Goal: Task Accomplishment & Management: Manage account settings

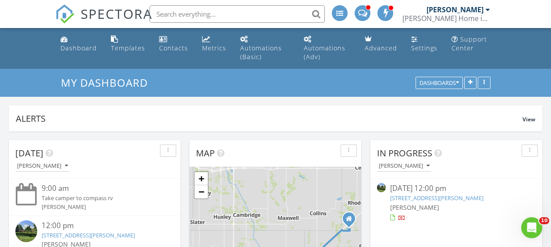
click at [214, 10] on input "text" at bounding box center [237, 14] width 175 height 18
click at [200, 13] on input "text" at bounding box center [237, 14] width 175 height 18
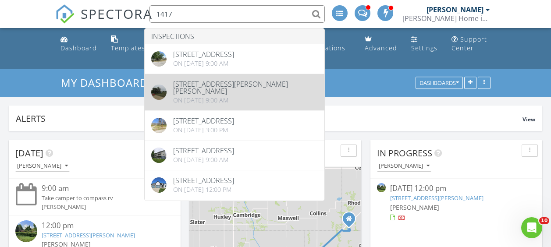
type input "1417"
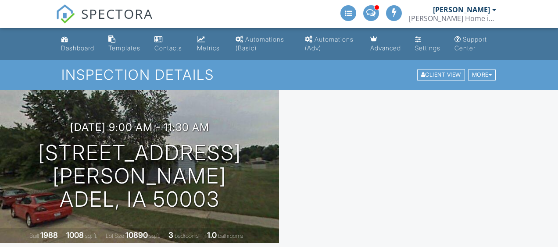
click at [396, 60] on div "Dashboard Templates Contacts Metrics Automations (Basic) Automations (Adv) Adva…" at bounding box center [279, 44] width 446 height 32
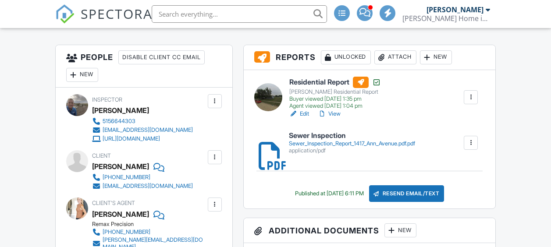
click at [395, 64] on div "Attach" at bounding box center [396, 57] width 42 height 14
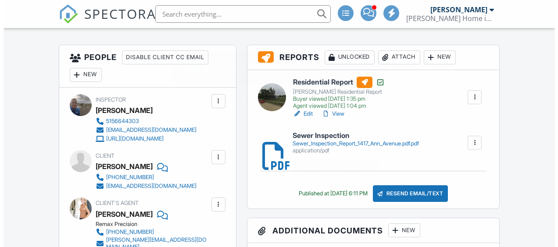
scroll to position [221, 0]
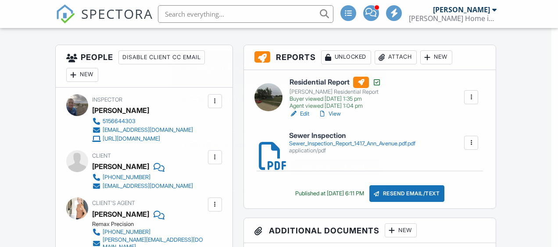
click at [265, 110] on input "Name" at bounding box center [278, 120] width 193 height 21
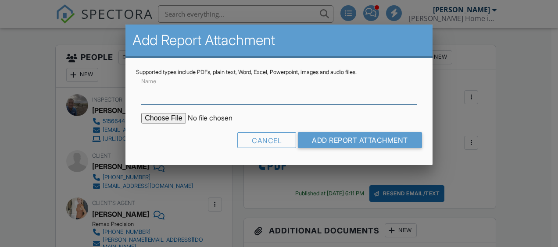
scroll to position [0, 0]
type input "Radon Test Results"
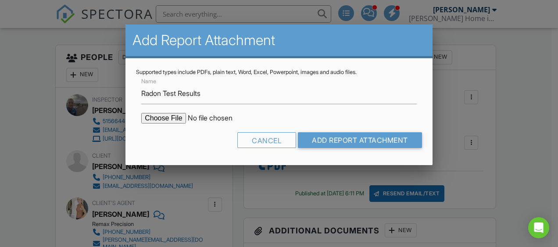
click at [171, 118] on input "file" at bounding box center [215, 118] width 149 height 11
type input "C:\fakepath\1417-Ann-Ave202508271934.pdf"
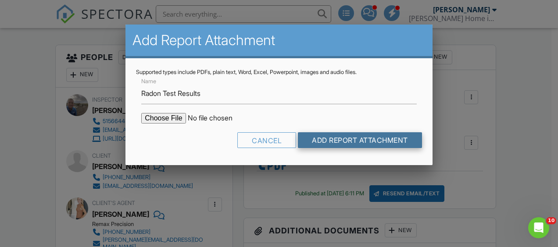
click at [338, 140] on input "Add Report Attachment" at bounding box center [360, 140] width 124 height 16
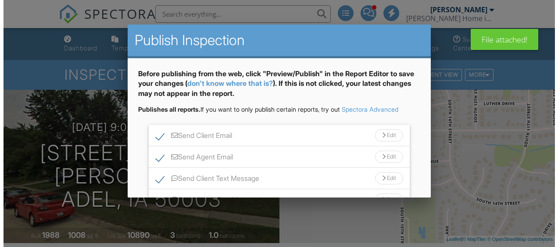
scroll to position [331, 0]
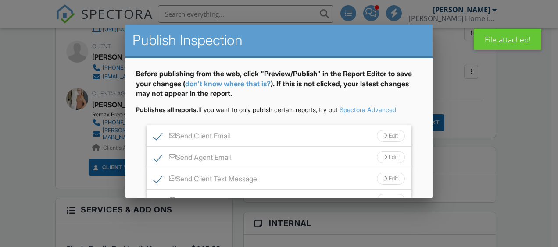
click at [379, 242] on div "Send All" at bounding box center [376, 250] width 70 height 16
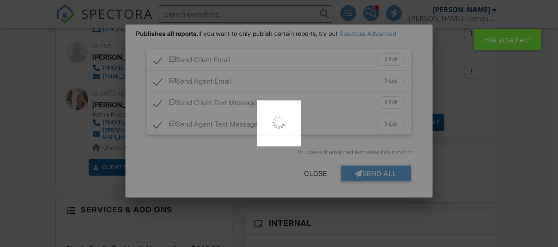
scroll to position [0, 0]
